Goal: Information Seeking & Learning: Learn about a topic

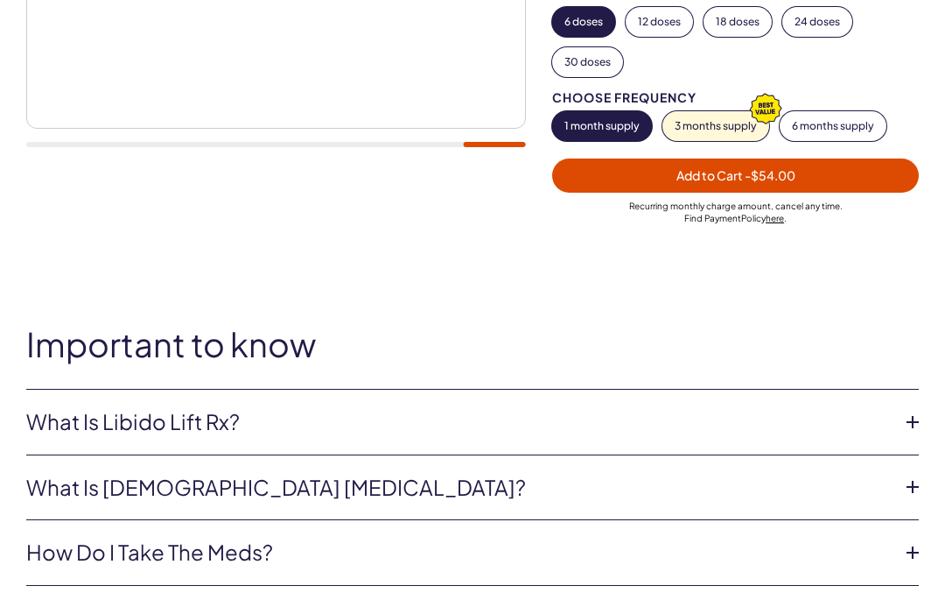
scroll to position [524, 0]
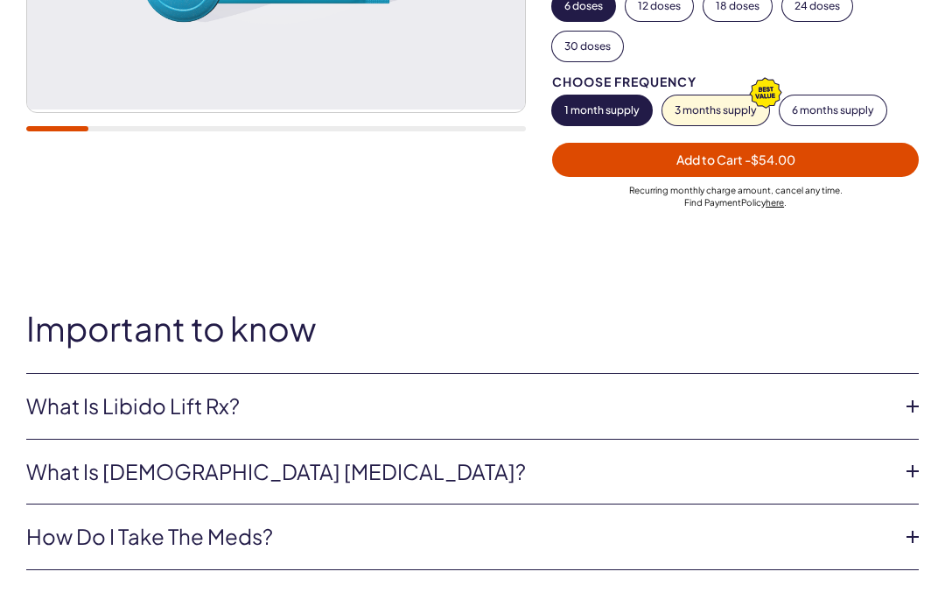
click at [917, 466] on icon at bounding box center [913, 471] width 26 height 26
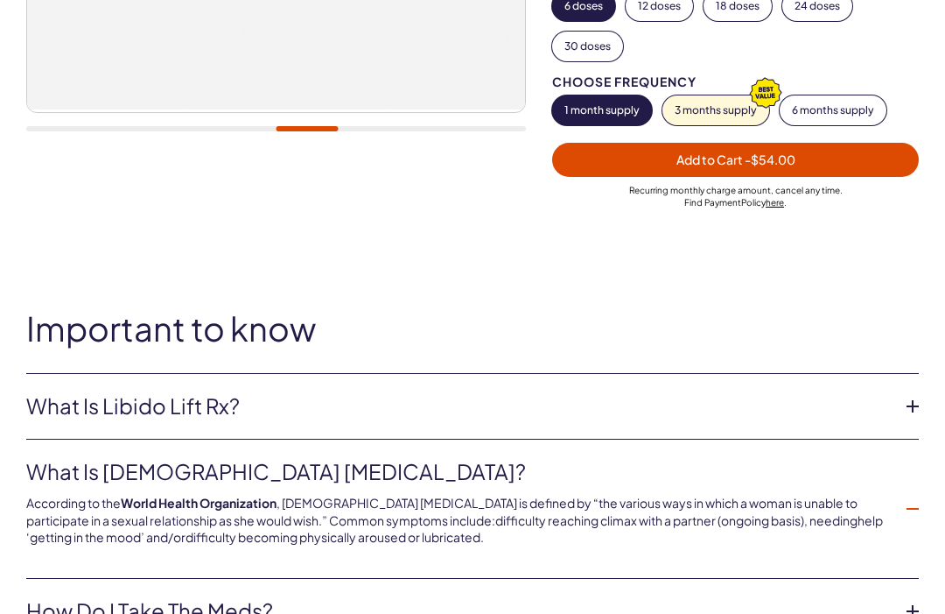
click at [914, 500] on icon at bounding box center [913, 508] width 26 height 26
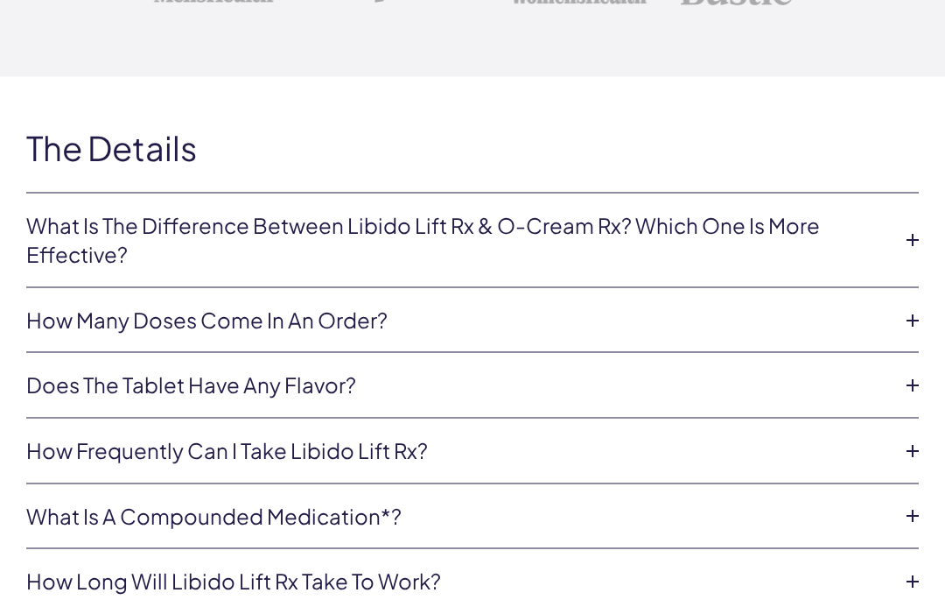
scroll to position [3773, 0]
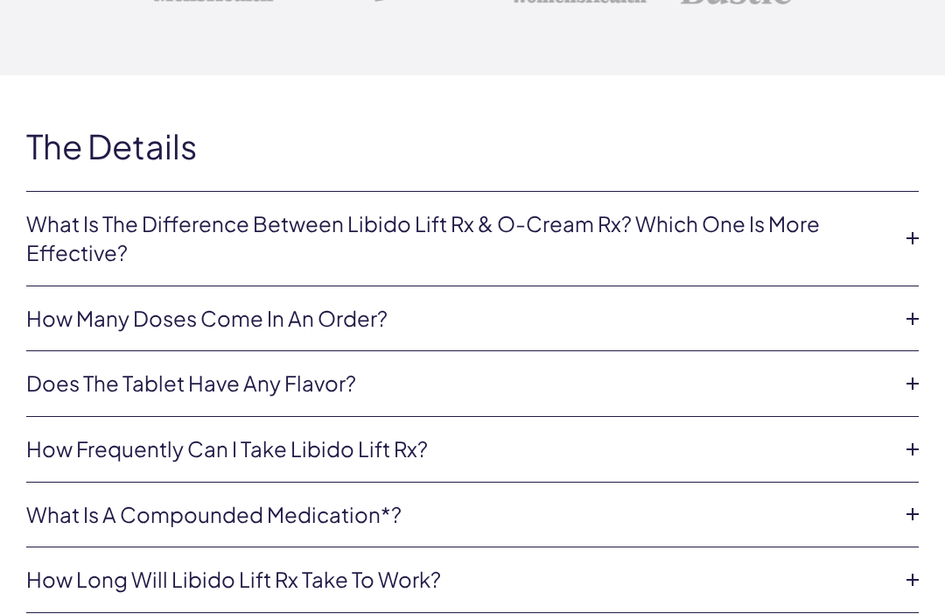
click at [913, 225] on icon at bounding box center [913, 238] width 26 height 26
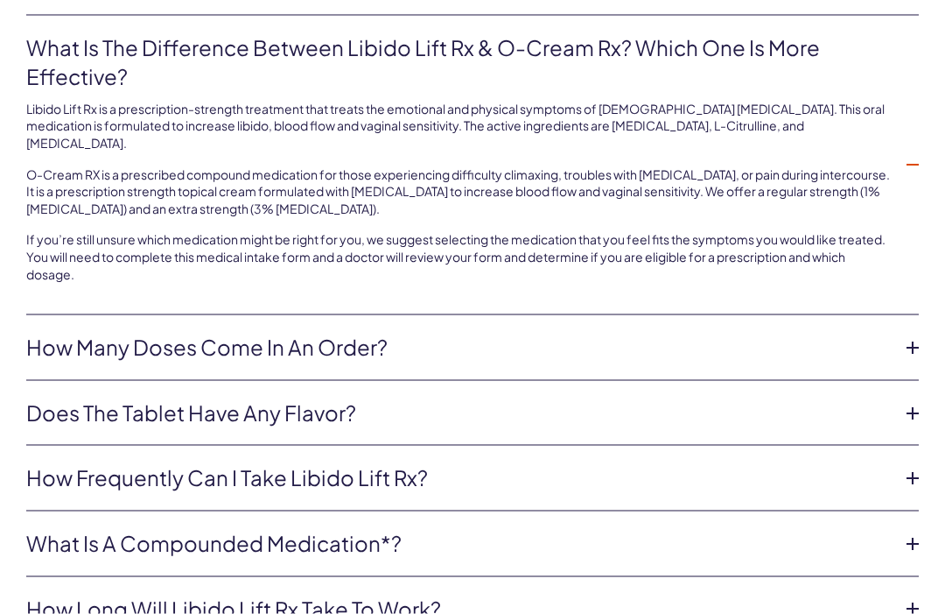
scroll to position [3955, 0]
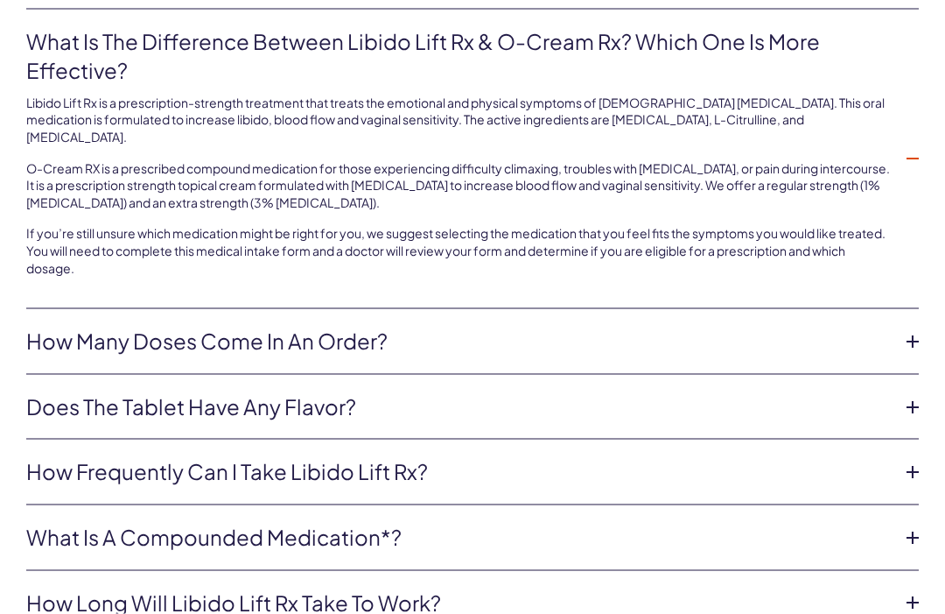
click at [911, 459] on icon at bounding box center [913, 472] width 26 height 26
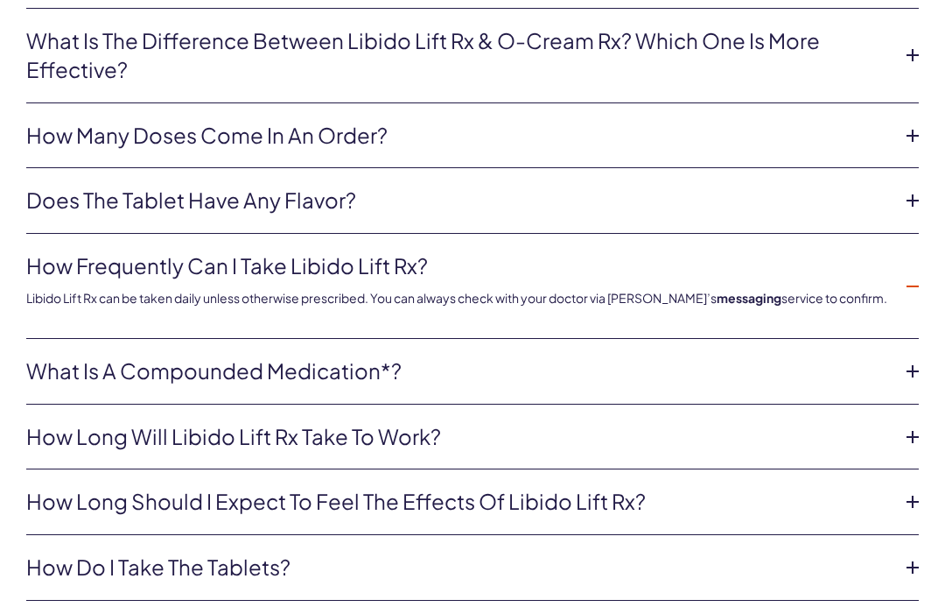
click at [912, 273] on icon at bounding box center [913, 286] width 26 height 26
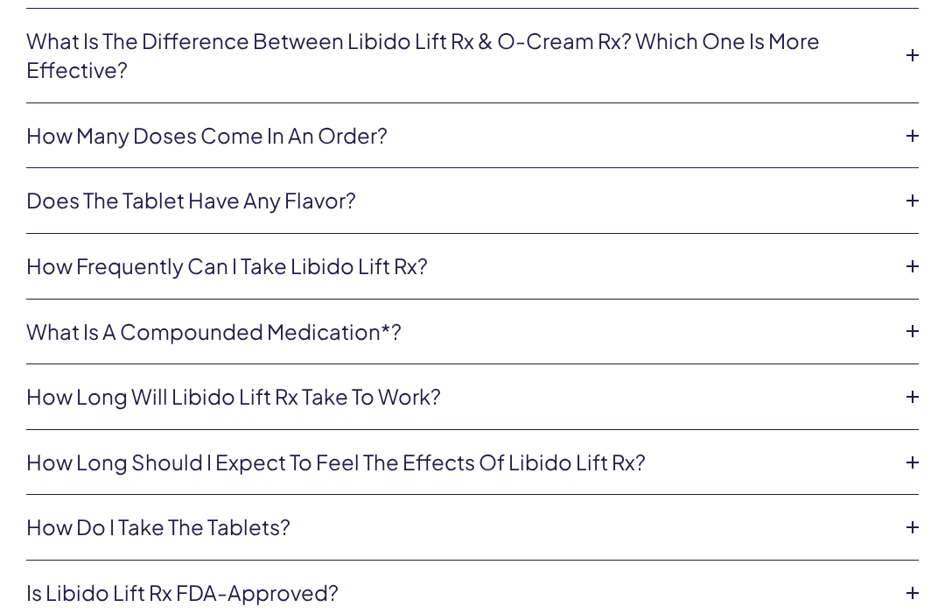
click at [911, 383] on icon at bounding box center [913, 396] width 26 height 26
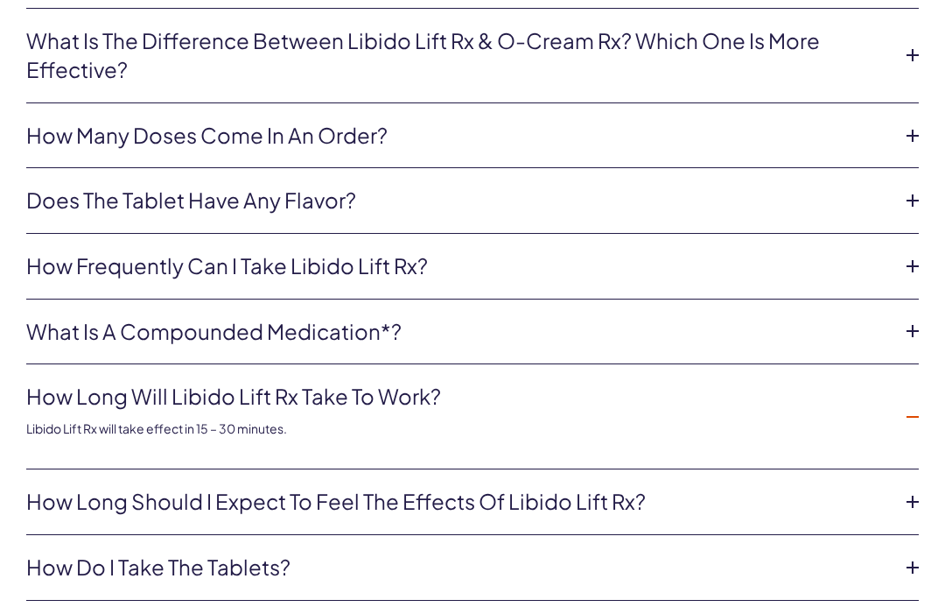
click at [913, 404] on icon at bounding box center [913, 417] width 26 height 26
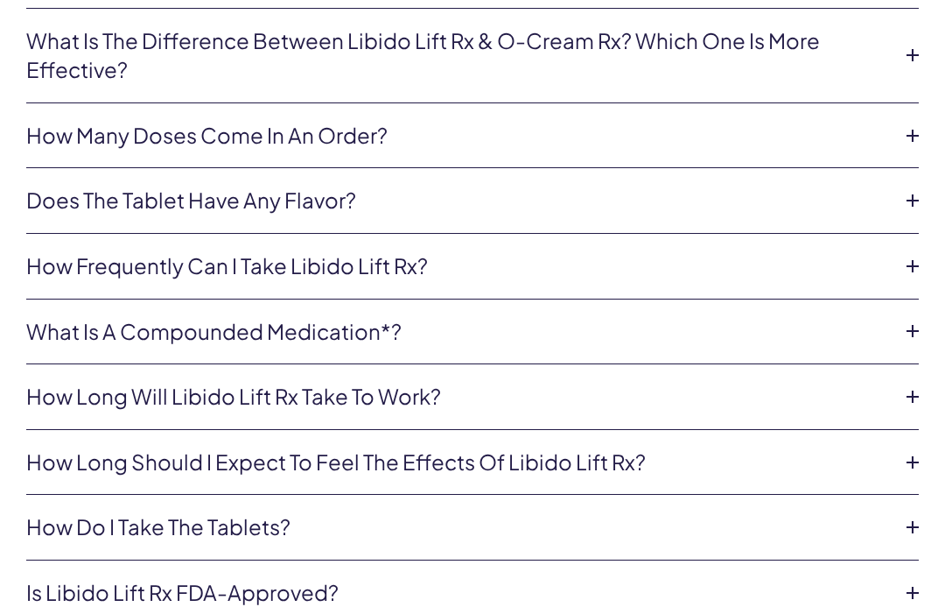
click at [917, 449] on icon at bounding box center [913, 462] width 26 height 26
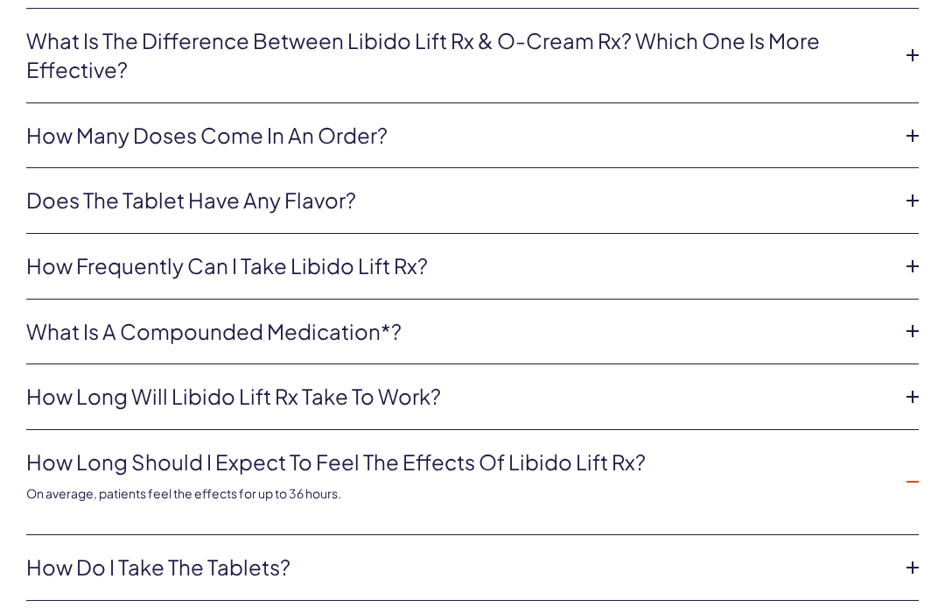
click at [917, 468] on icon at bounding box center [913, 481] width 26 height 26
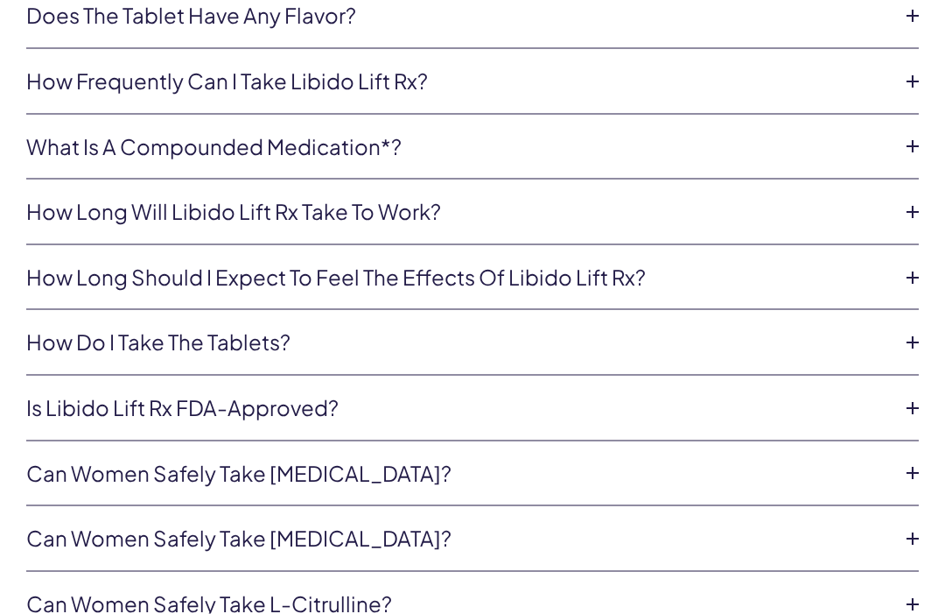
scroll to position [4150, 0]
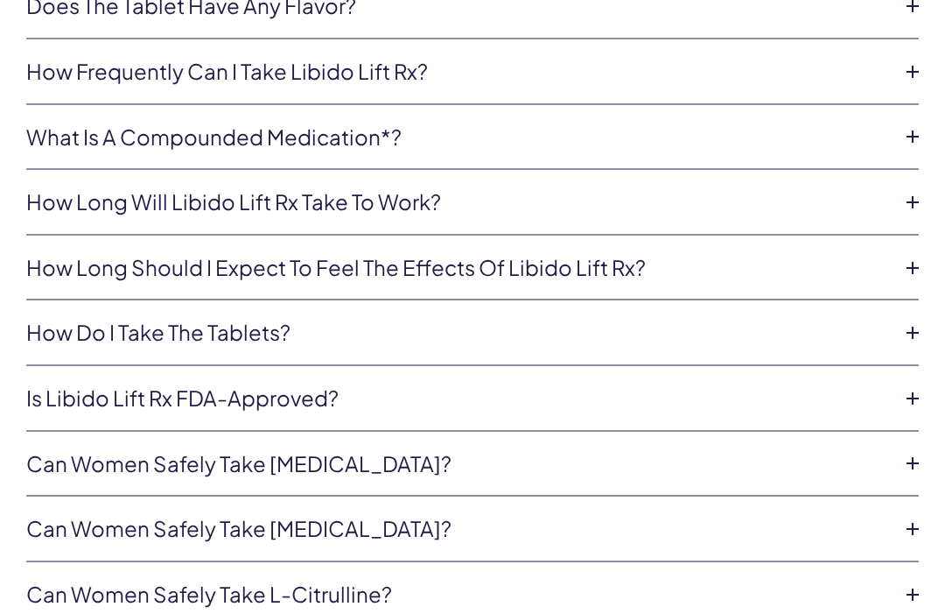
click at [917, 385] on icon at bounding box center [913, 398] width 26 height 26
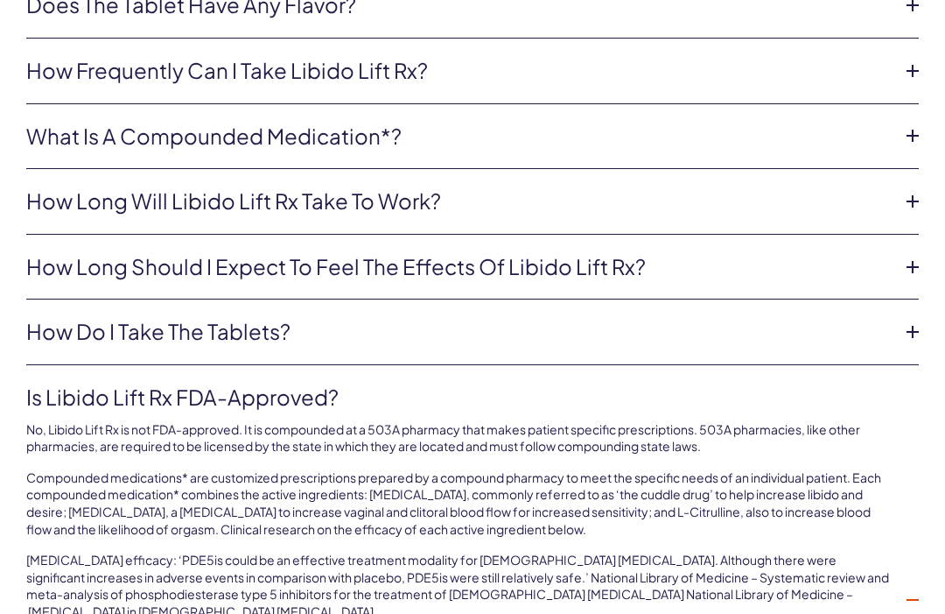
click at [921, 587] on icon at bounding box center [913, 600] width 26 height 26
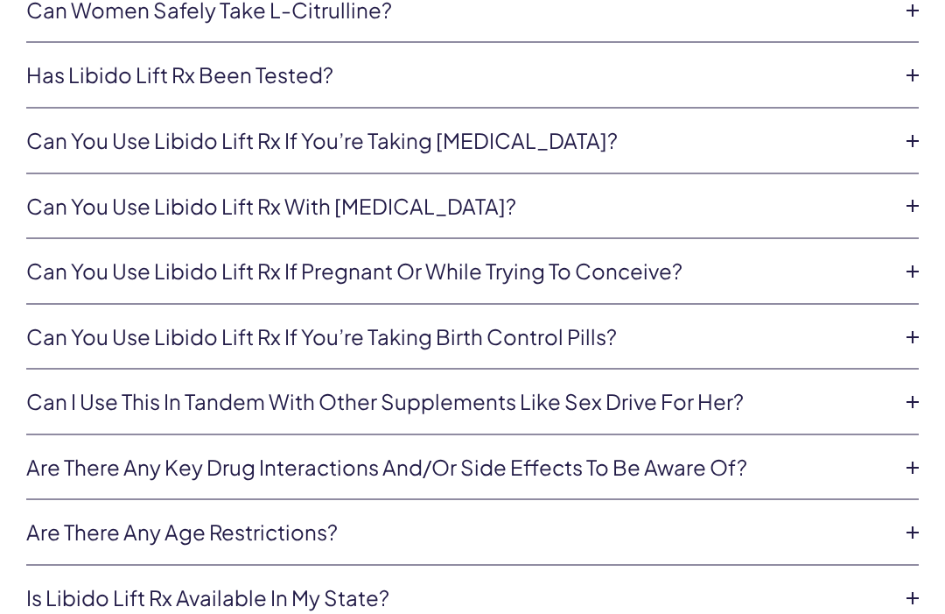
scroll to position [4735, 0]
click at [914, 388] on icon at bounding box center [913, 401] width 26 height 26
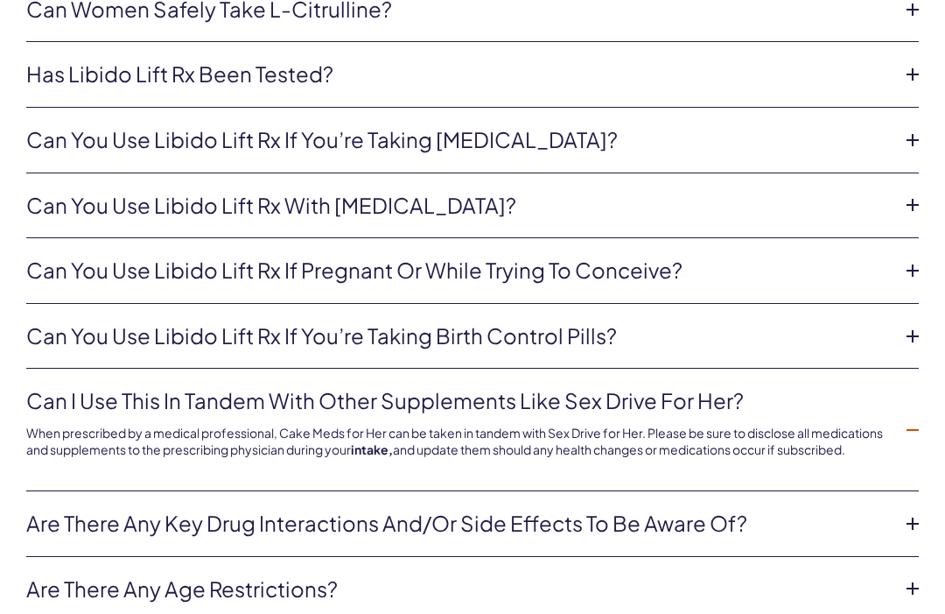
click at [914, 417] on icon at bounding box center [913, 430] width 26 height 26
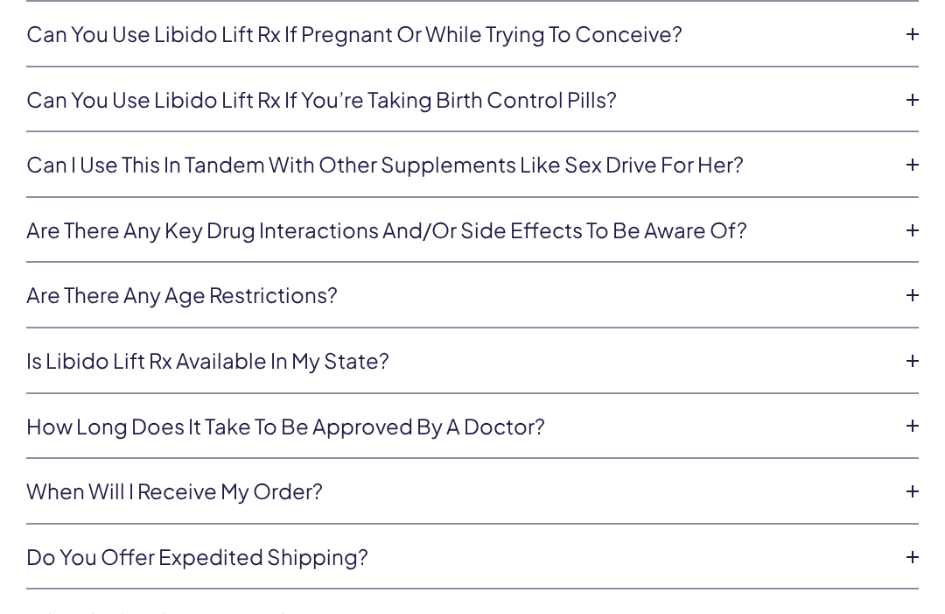
scroll to position [4973, 0]
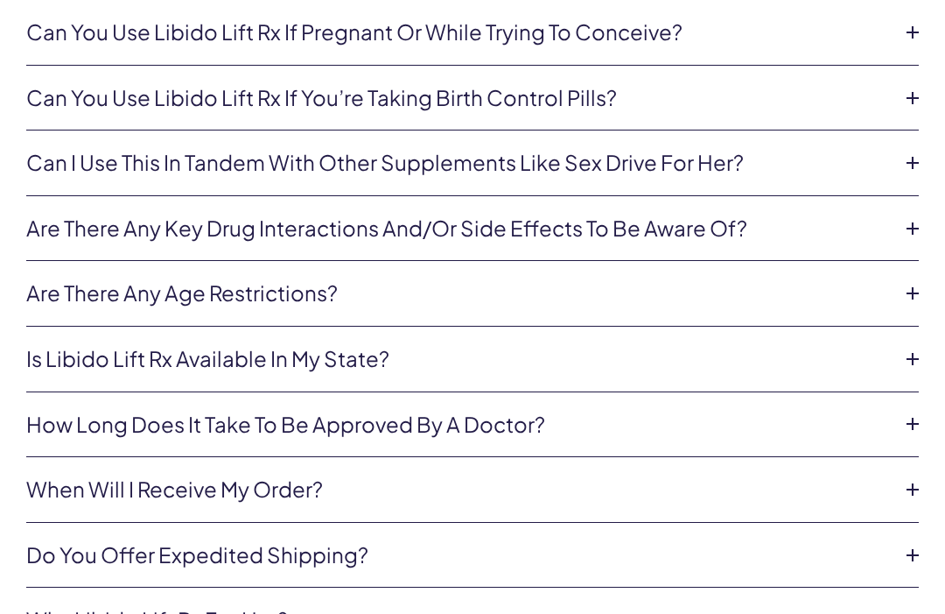
click at [919, 346] on icon at bounding box center [913, 359] width 26 height 26
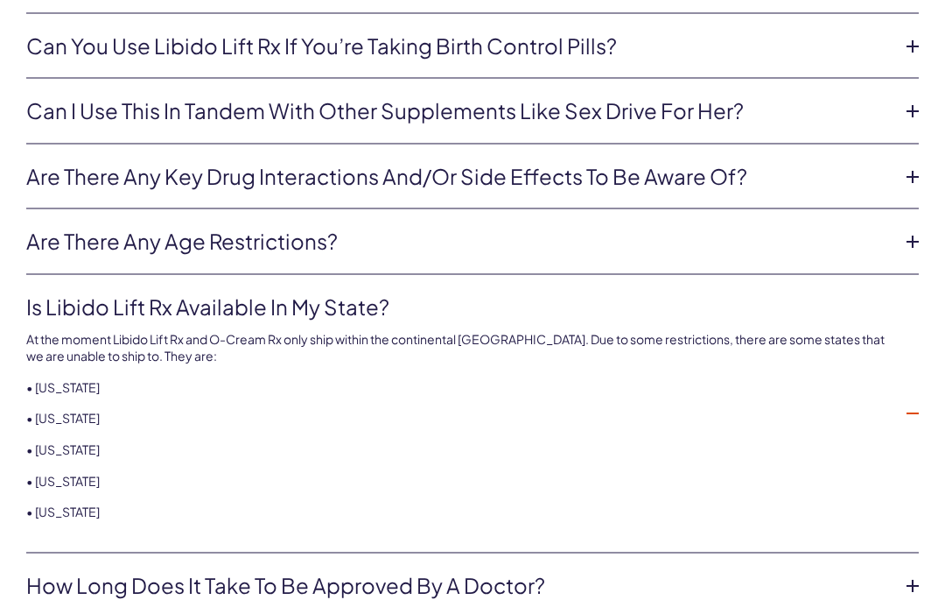
scroll to position [5037, 0]
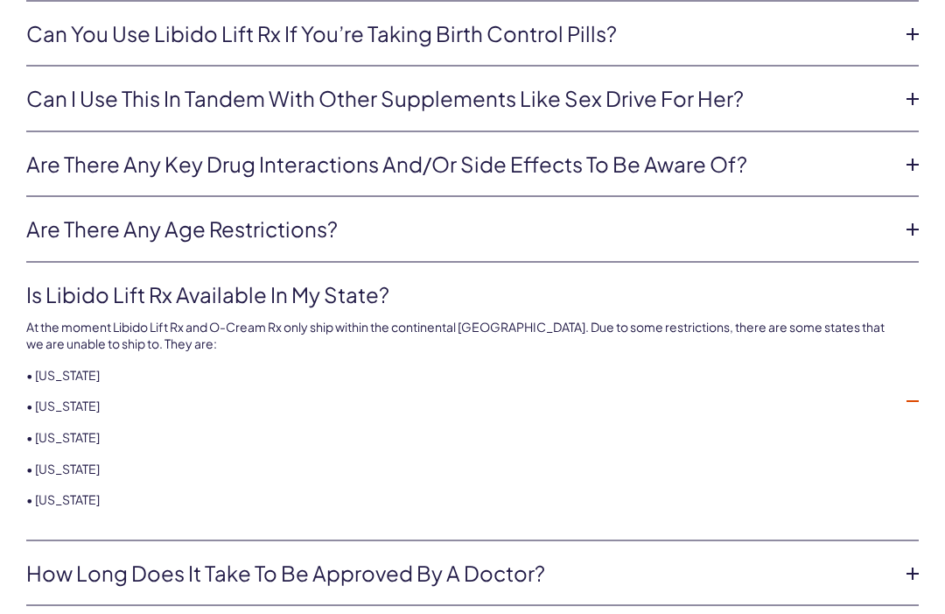
click at [917, 388] on icon at bounding box center [913, 401] width 26 height 26
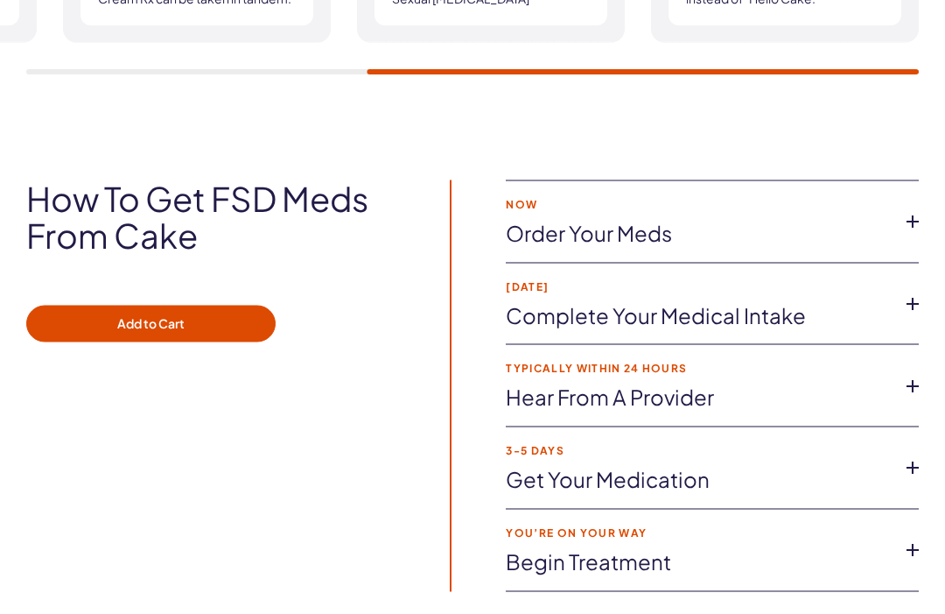
scroll to position [2547, 0]
